Goal: Complete application form

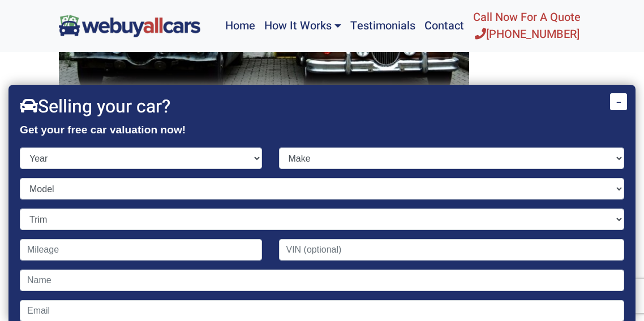
scroll to position [57, 0]
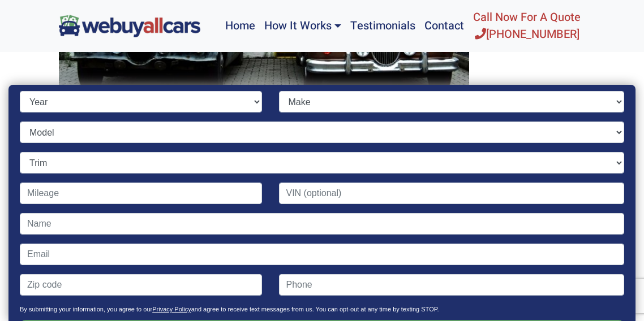
select select "2014"
click at [20, 91] on select "Year [DATE] 2025 2024 2023 2022 2021 2020 2019 2018 2017 2016 2015 2014 2013 20…" at bounding box center [141, 101] width 242 height 21
click at [612, 102] on select "Make Acura Aston [PERSON_NAME] Audi Bentley BMW Buick Cadillac Chevrolet Chrysl…" at bounding box center [452, 101] width 346 height 21
select select "Dodge"
click at [279, 91] on select "Make Acura Aston [PERSON_NAME] Audi Bentley BMW Buick Cadillac Chevrolet Chrysl…" at bounding box center [452, 101] width 346 height 21
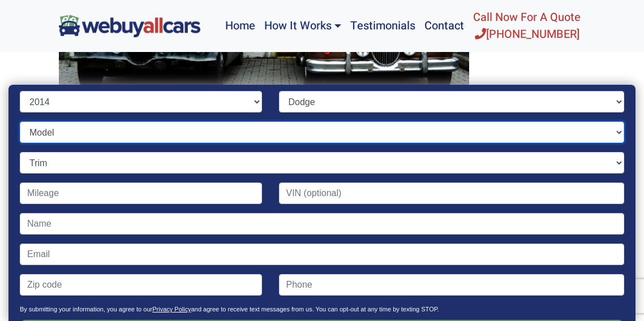
click at [608, 136] on select "Model Avenger Challenger Charger Dart Durango Grand Caravan Journey SRT Viper" at bounding box center [322, 132] width 604 height 21
click at [20, 122] on select "Model Avenger Challenger Charger Dart Durango Grand Caravan Journey SRT Viper" at bounding box center [322, 132] width 604 height 21
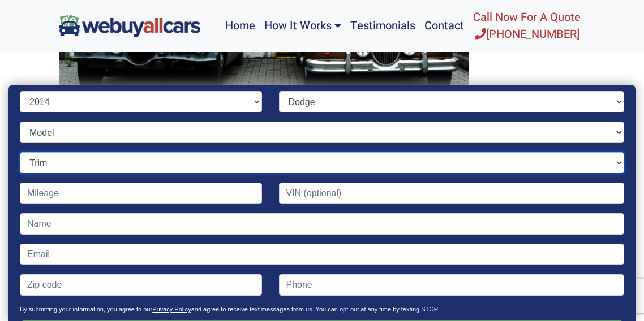
click at [613, 164] on select "Trim" at bounding box center [322, 162] width 604 height 21
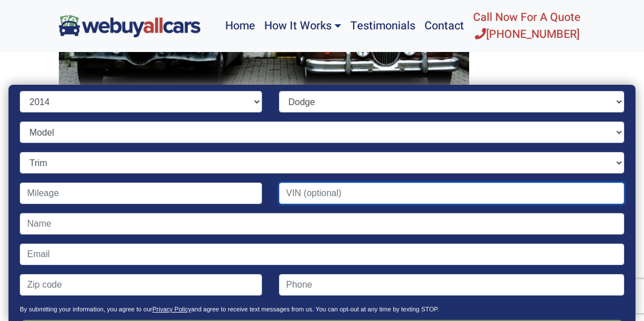
click at [351, 193] on input "Contact form" at bounding box center [452, 193] width 346 height 21
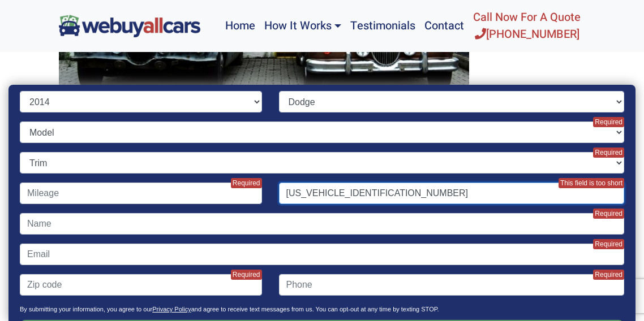
type input "[US_VEHICLE_IDENTIFICATION_NUMBER]"
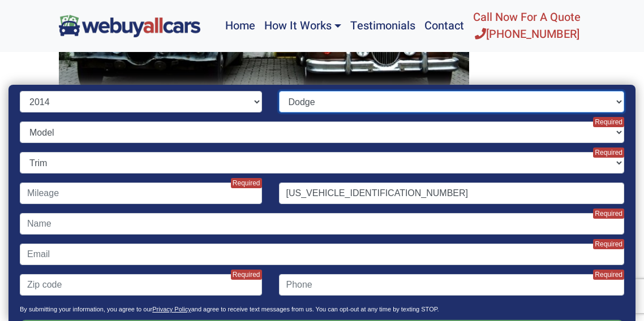
click at [611, 102] on select "Make Acura Aston [PERSON_NAME] Audi Bentley BMW Buick Cadillac Chevrolet Chrysl…" at bounding box center [452, 101] width 346 height 21
select select "Ram"
click at [279, 91] on select "Make Acura Aston [PERSON_NAME] Audi Bentley BMW Buick Cadillac Chevrolet Chrysl…" at bounding box center [452, 101] width 346 height 21
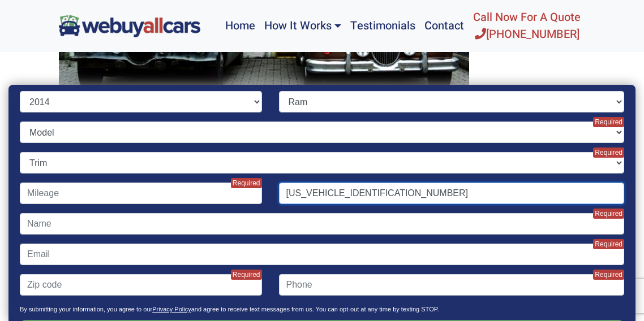
click at [390, 188] on input "[US_VEHICLE_IDENTIFICATION_NUMBER]" at bounding box center [452, 193] width 346 height 21
type input "[US_VEHICLE_IDENTIFICATION_NUMBER]"
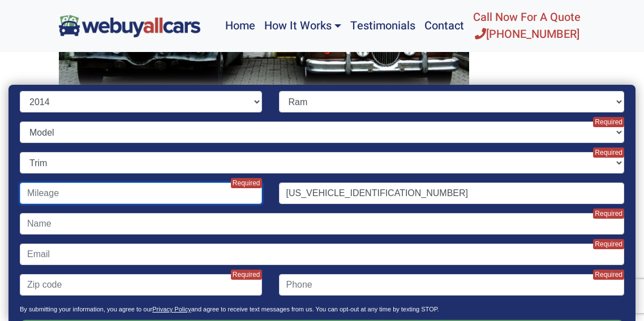
click at [102, 195] on input "Contact form" at bounding box center [141, 193] width 242 height 21
type input "50,000"
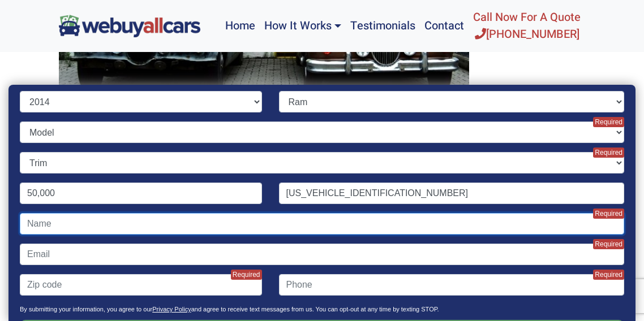
click at [113, 223] on input "Contact form" at bounding box center [322, 223] width 604 height 21
type input "[PERSON_NAME]"
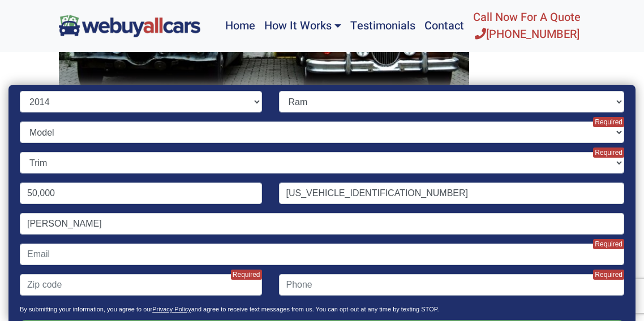
type input "[EMAIL_ADDRESS][DOMAIN_NAME]"
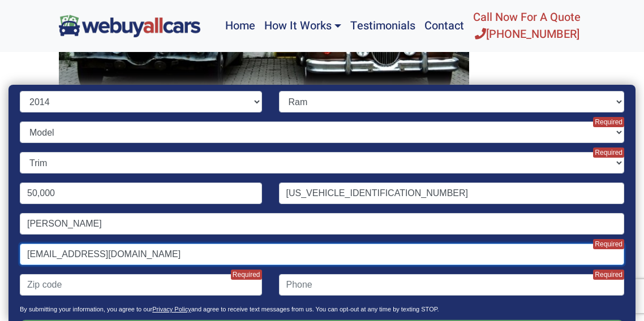
type input "08054"
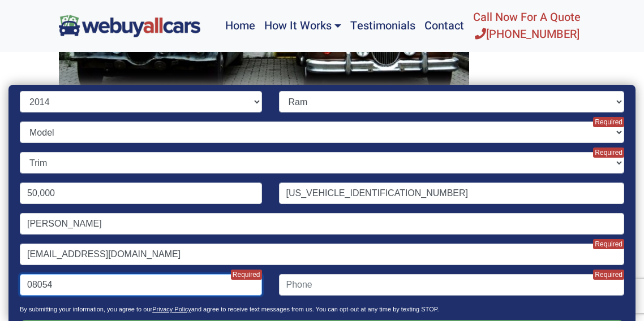
type input "6099638806"
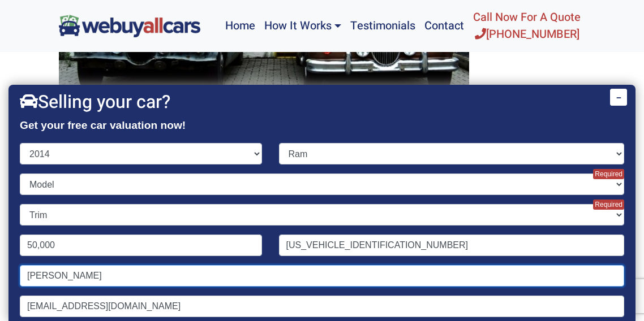
scroll to position [0, 0]
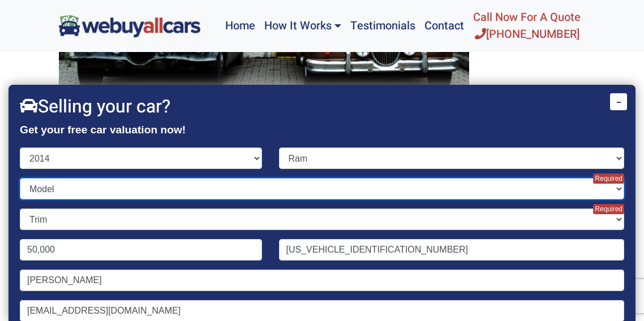
click at [610, 187] on select "Model 1500 2500 3500 C/V Promaster Cargo Van Promaster Window Van" at bounding box center [322, 188] width 604 height 21
select select "2500"
click at [20, 178] on select "Model 1500 2500 3500 C/V Promaster Cargo Van Promaster Window Van" at bounding box center [322, 188] width 604 height 21
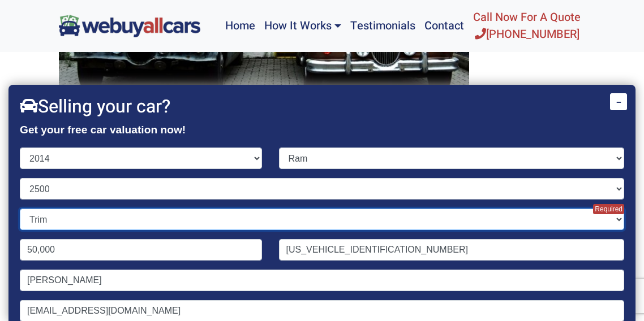
click at [612, 219] on select "Trim Laramie 4dr Crew Cab 4WD LB (5.7L 8cyl) Laramie 4dr Crew Cab 4WD SB (5.7L …" at bounding box center [322, 219] width 604 height 21
click at [610, 217] on select "Trim Laramie 4dr Crew Cab 4WD LB (5.7L 8cyl) Laramie 4dr Crew Cab 4WD SB (5.7L …" at bounding box center [322, 219] width 604 height 21
select select "Power Wagon 4dr Crew Cab 4WD SB (6.4L 8cyl)"
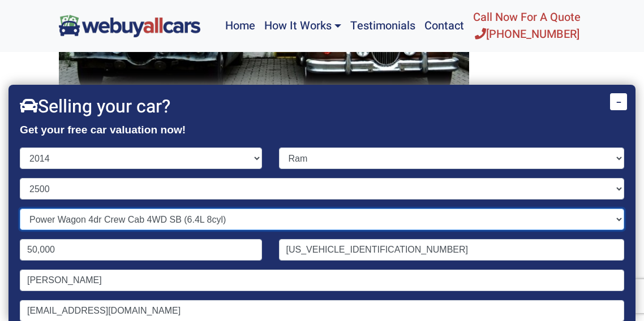
click at [20, 209] on select "Trim Laramie 4dr Crew Cab 4WD LB (5.7L 8cyl) Laramie 4dr Crew Cab 4WD SB (5.7L …" at bounding box center [322, 219] width 604 height 21
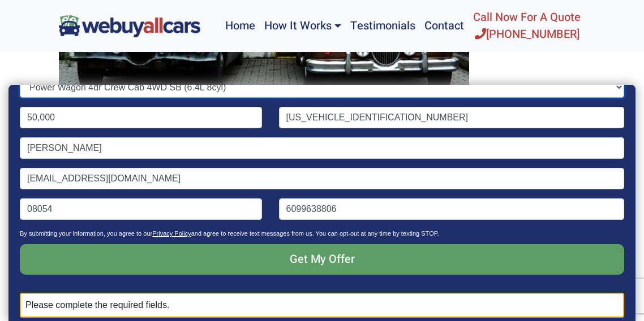
scroll to position [138, 0]
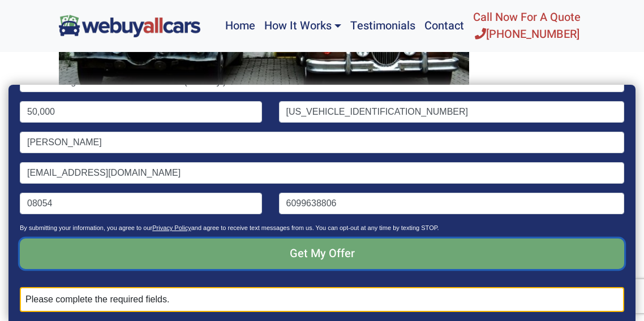
click at [348, 253] on input "Get My Offer" at bounding box center [322, 254] width 604 height 31
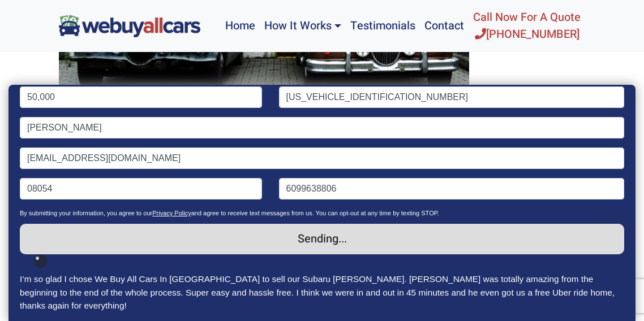
scroll to position [161, 0]
